Goal: Obtain resource: Obtain resource

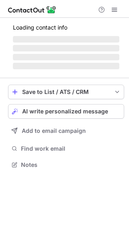
scroll to position [164, 129]
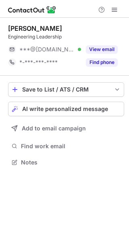
scroll to position [157, 129]
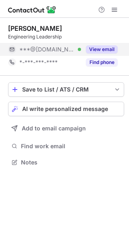
click at [107, 46] on button "View email" at bounding box center [102, 49] width 32 height 8
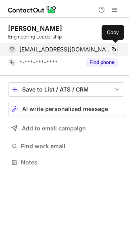
click at [107, 47] on div "sonirima@gmail.com Verified" at bounding box center [68, 49] width 99 height 7
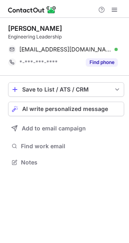
scroll to position [157, 129]
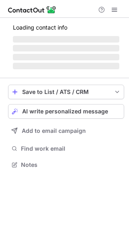
scroll to position [169, 129]
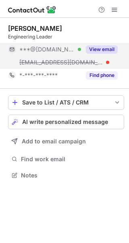
click at [102, 47] on button "View email" at bounding box center [102, 49] width 32 height 8
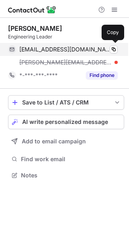
click at [107, 48] on div "[EMAIL_ADDRESS][DOMAIN_NAME] Verified" at bounding box center [68, 49] width 99 height 7
